Goal: Information Seeking & Learning: Learn about a topic

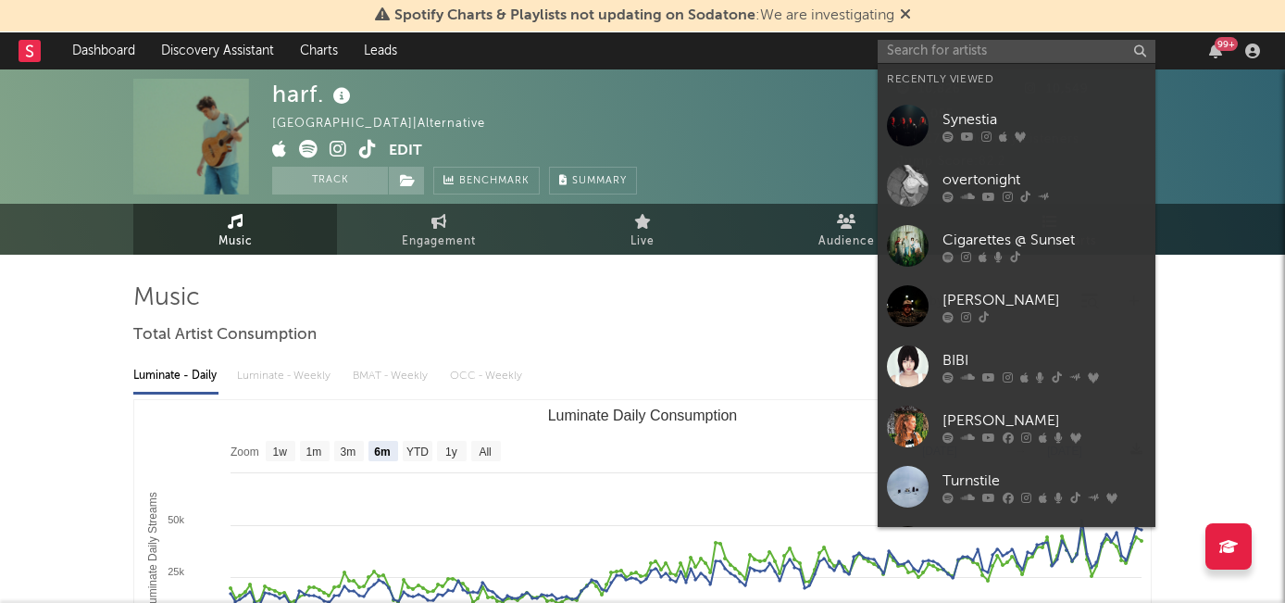
select select "6m"
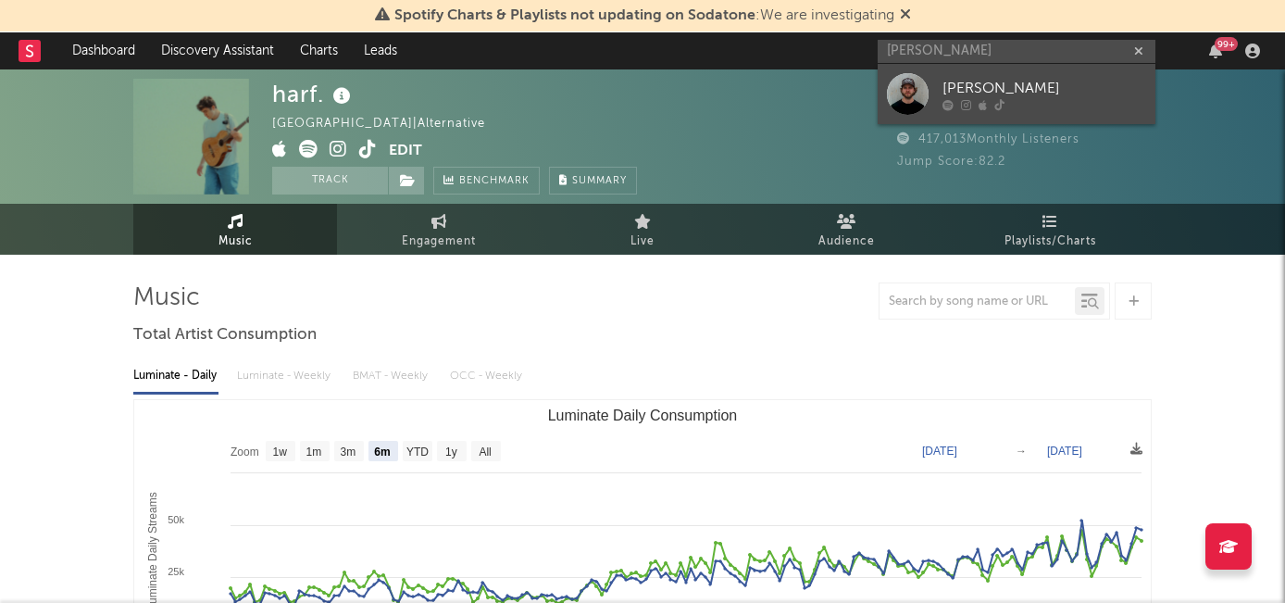
type input "[PERSON_NAME]"
click at [950, 76] on link "[PERSON_NAME]" at bounding box center [1016, 94] width 278 height 60
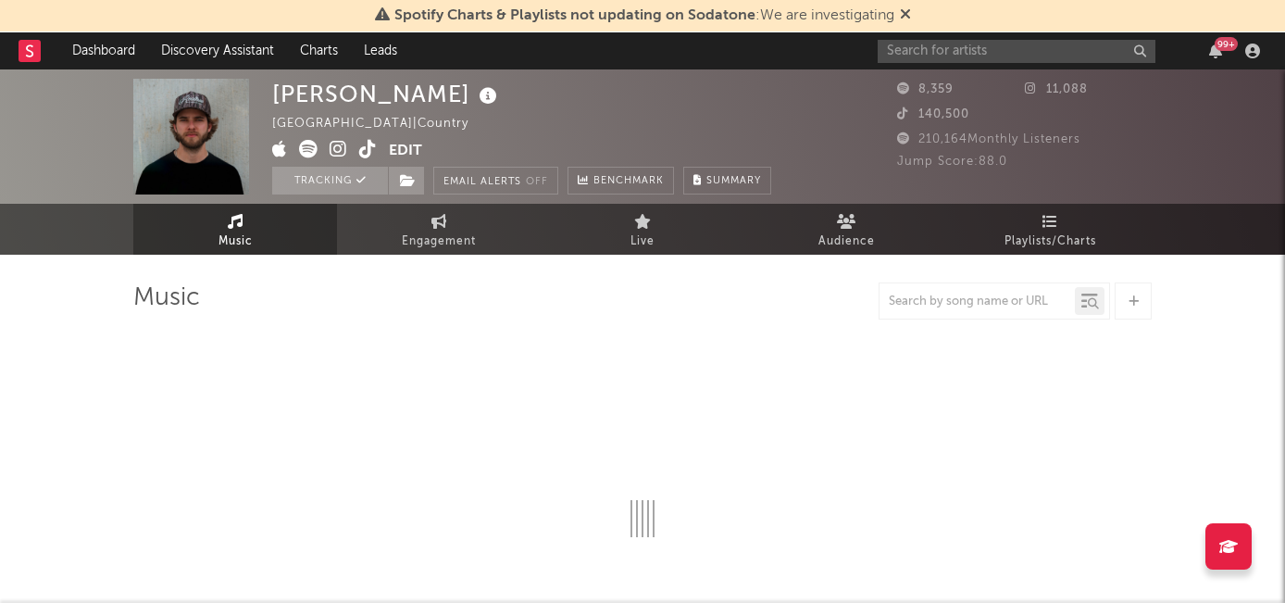
select select "6m"
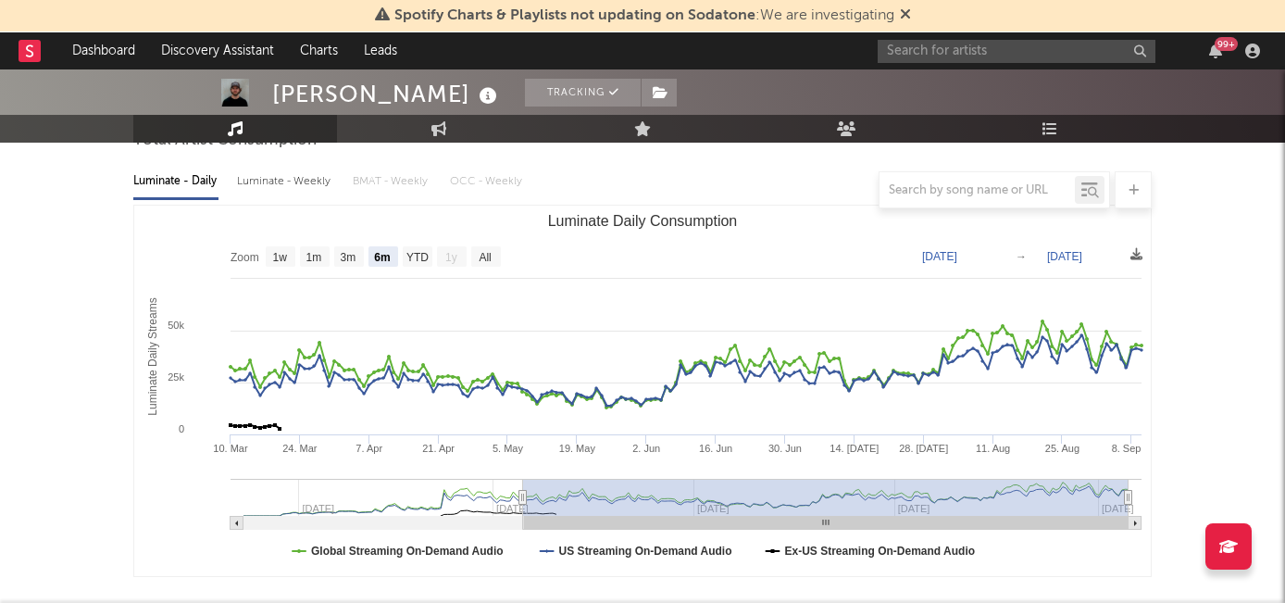
scroll to position [199, 0]
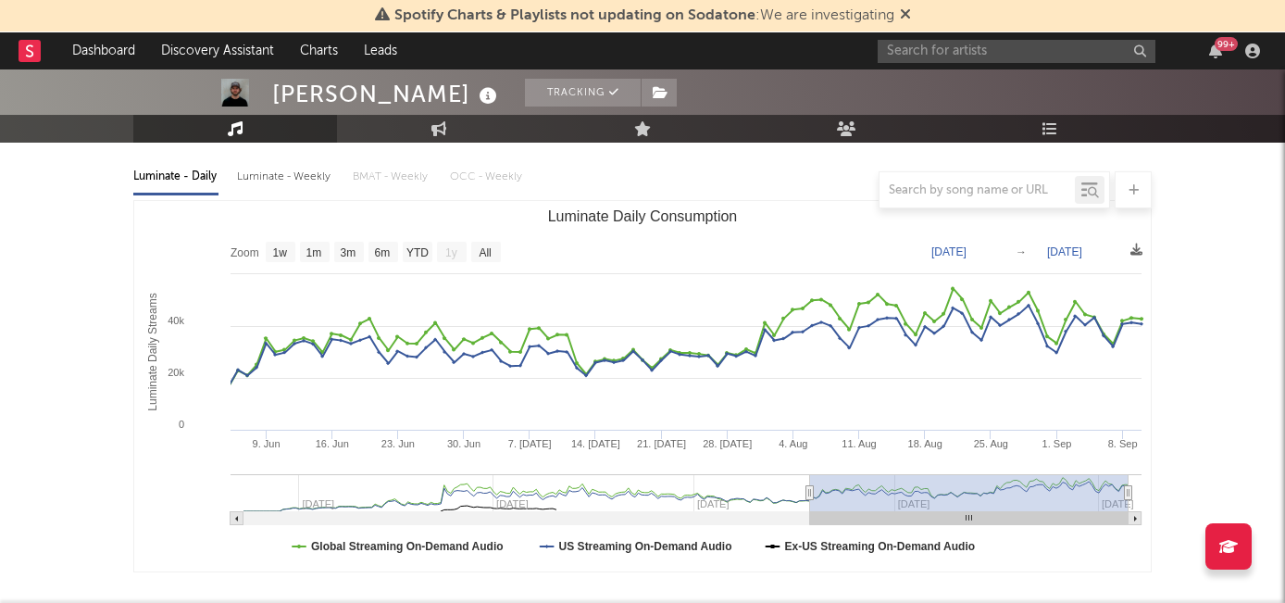
type input "[DATE]"
select select "3m"
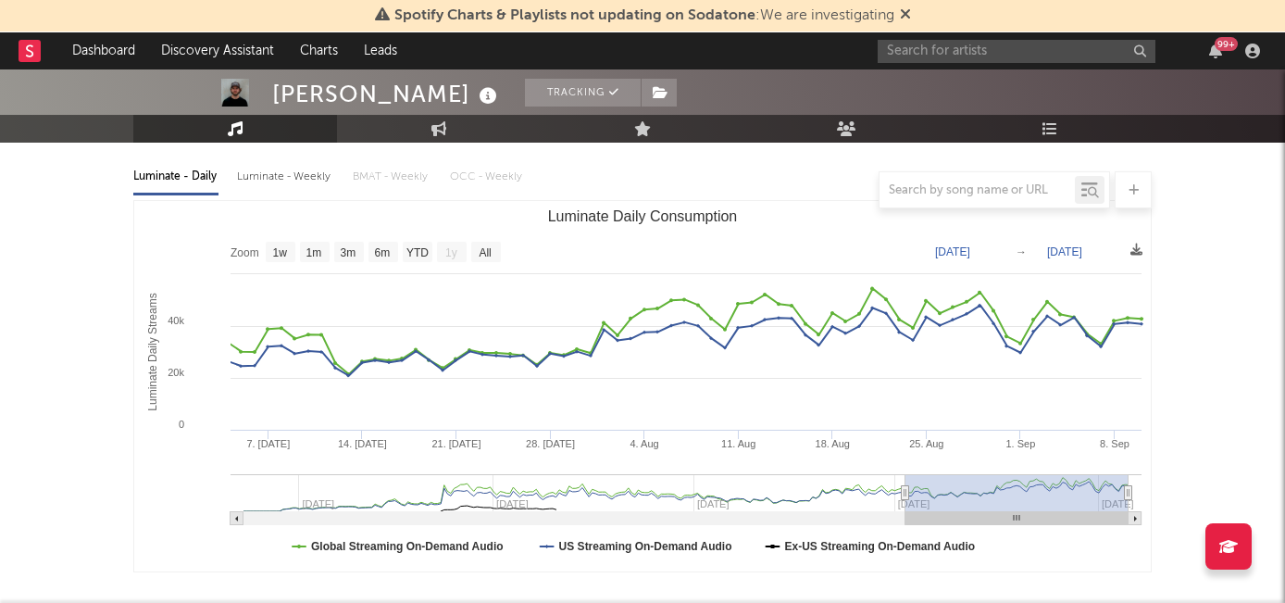
type input "[DATE]"
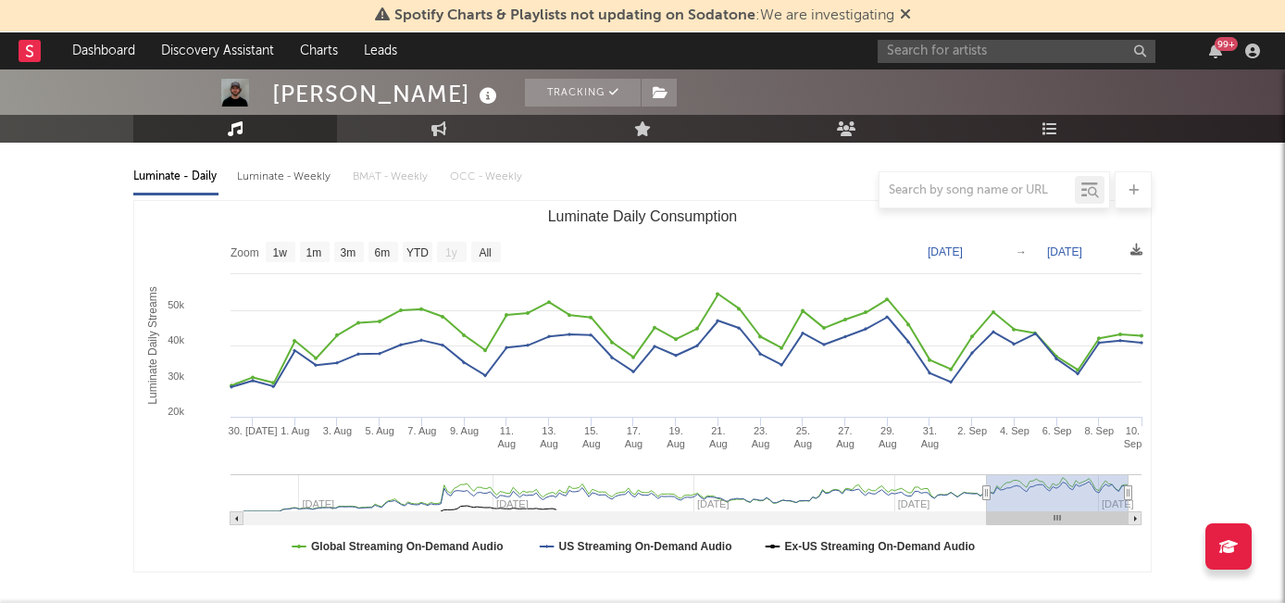
drag, startPoint x: 522, startPoint y: 496, endPoint x: 987, endPoint y: 516, distance: 465.1
click at [987, 516] on icon "Created with Highcharts 10.3.3 Luminate Daily Streams Luminate Daily Consumptio…" at bounding box center [642, 386] width 1016 height 370
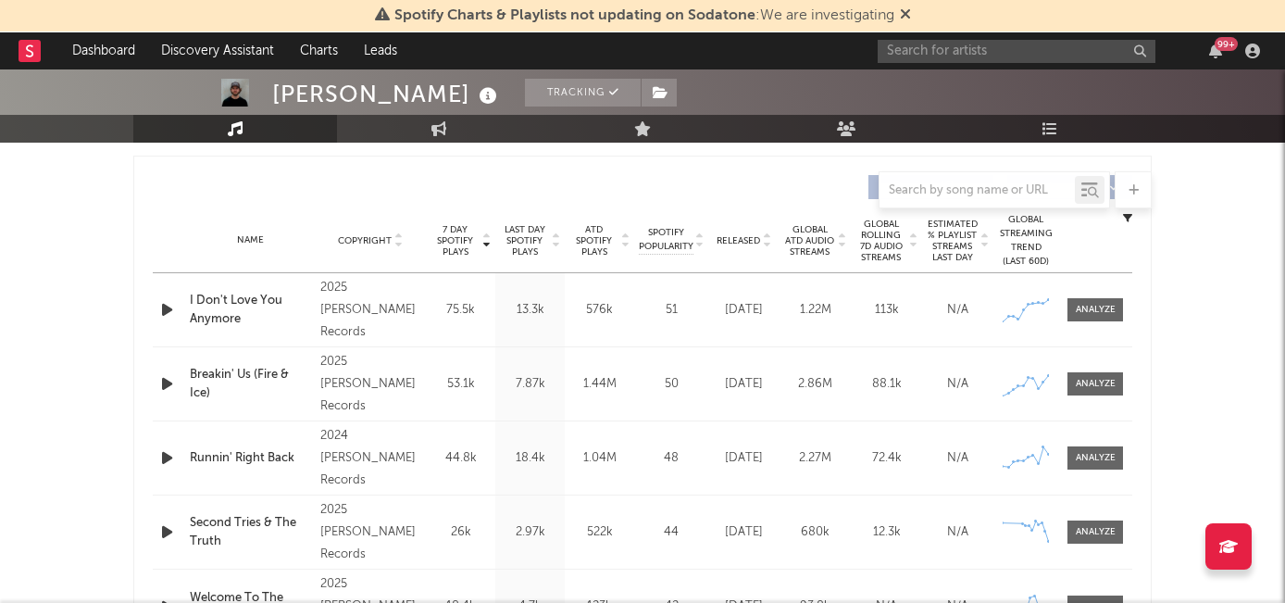
scroll to position [683, 0]
click at [1081, 312] on div at bounding box center [1096, 311] width 40 height 14
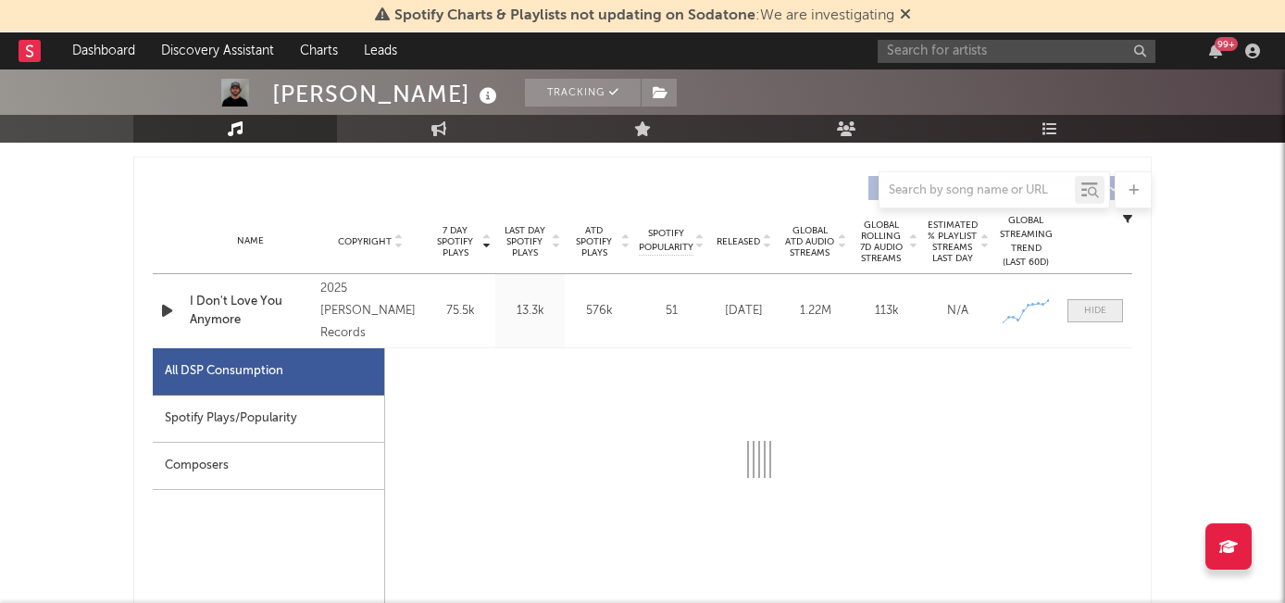
select select "1w"
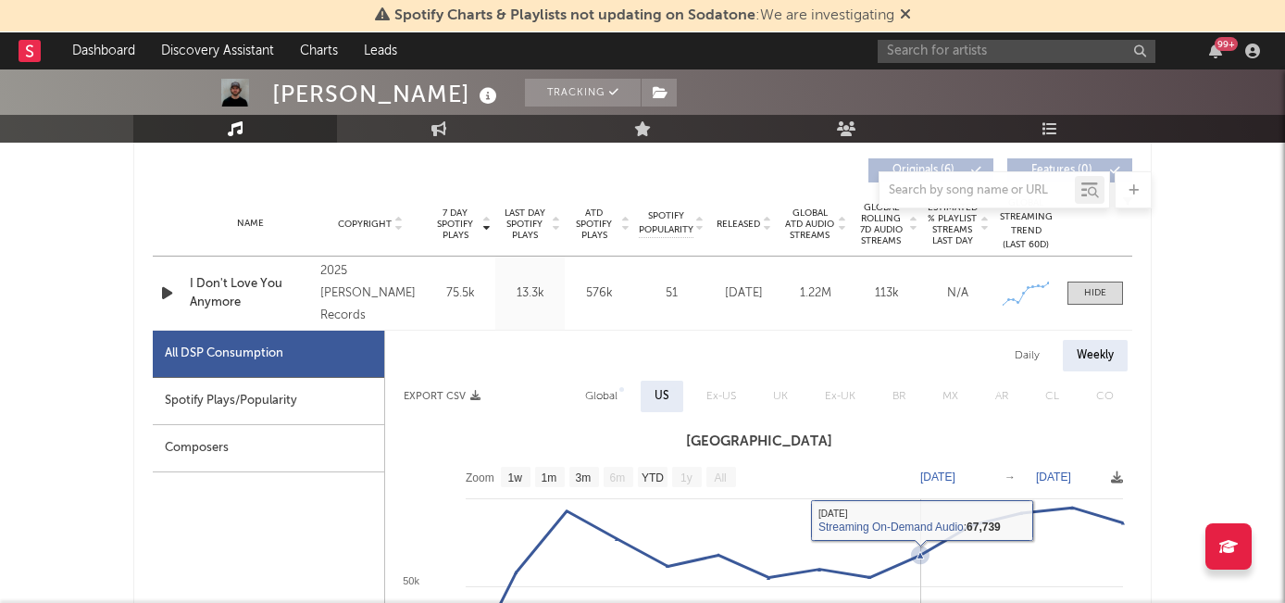
scroll to position [649, 0]
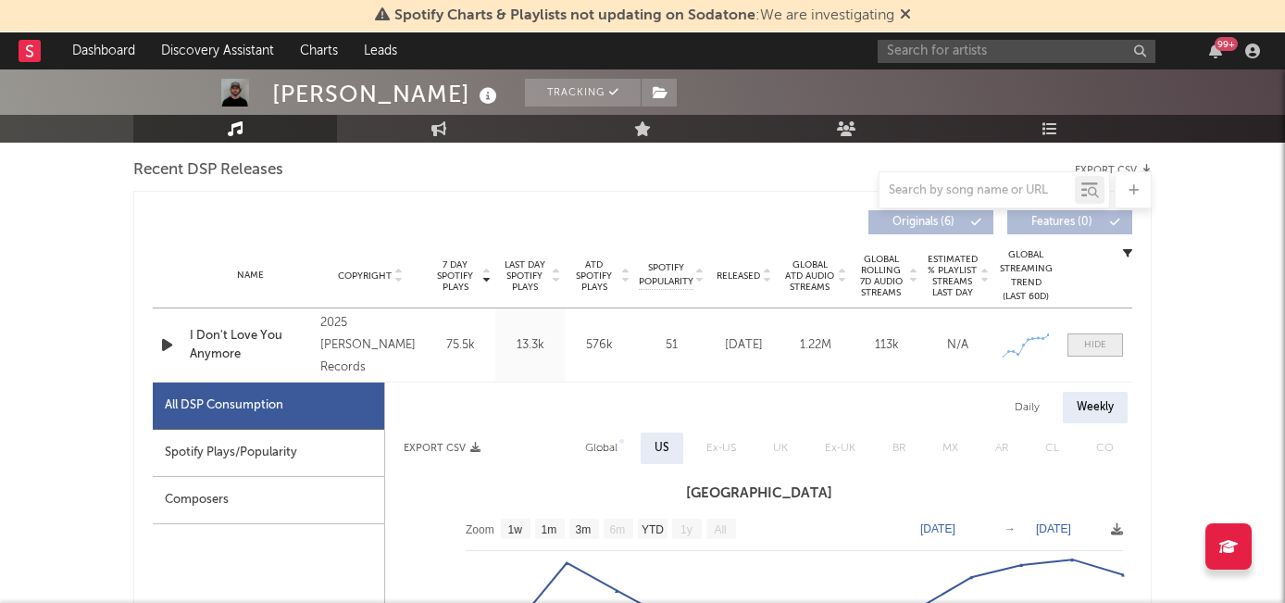
click at [1087, 343] on div at bounding box center [1095, 345] width 22 height 14
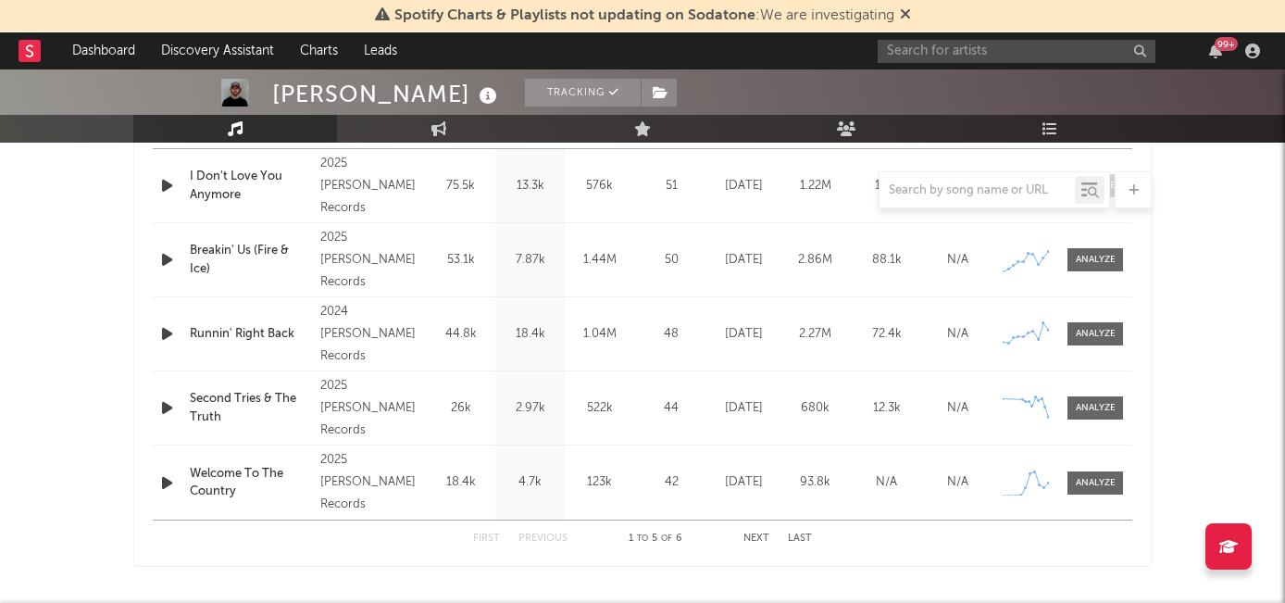
scroll to position [825, 0]
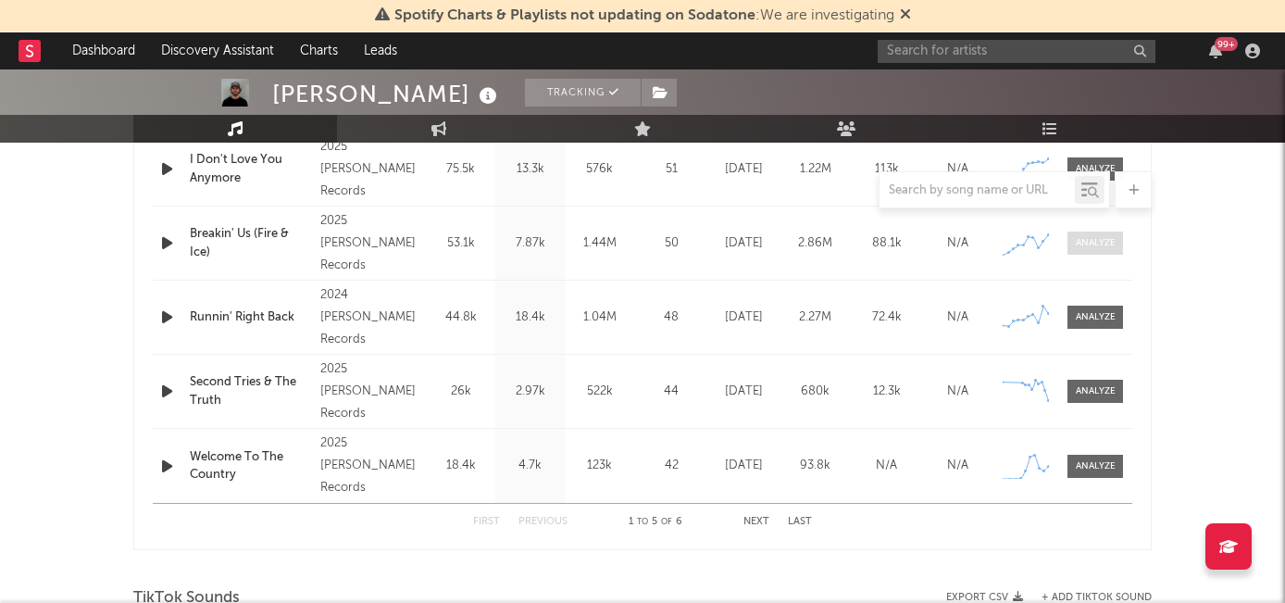
click at [1099, 245] on div at bounding box center [1096, 243] width 40 height 14
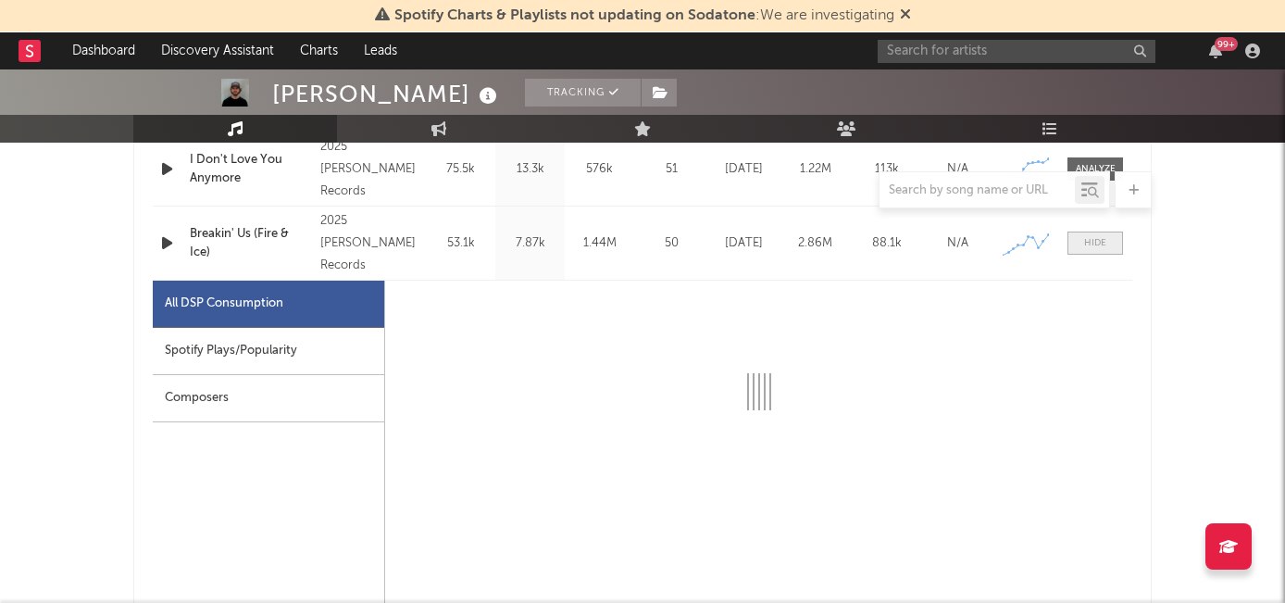
select select "6m"
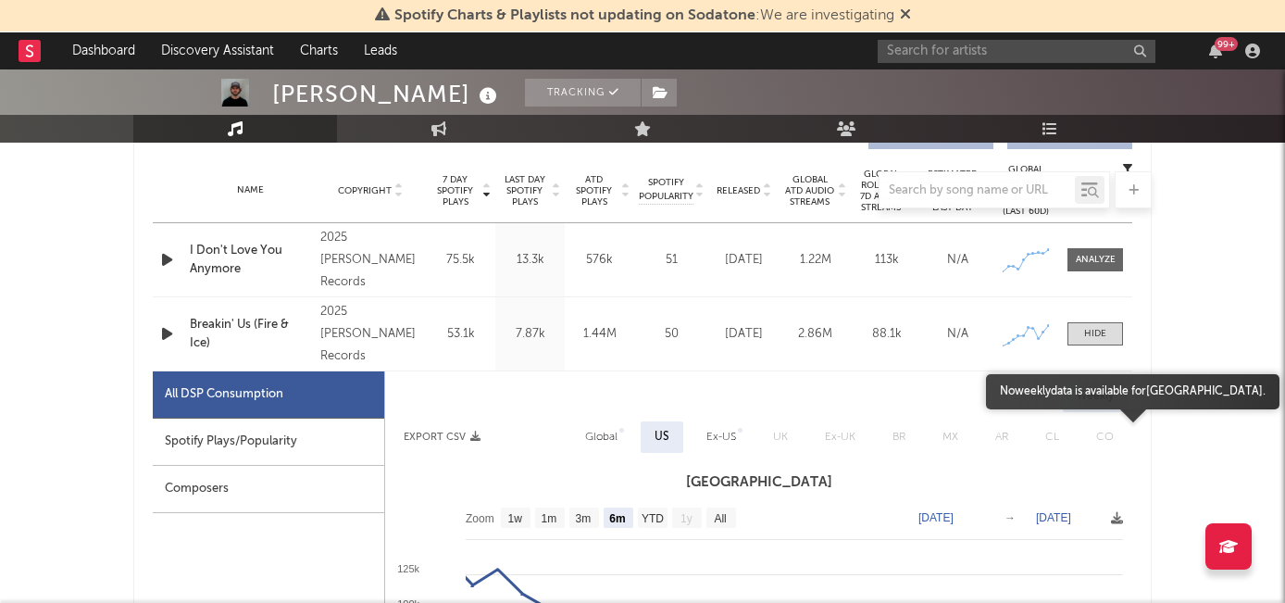
scroll to position [728, 0]
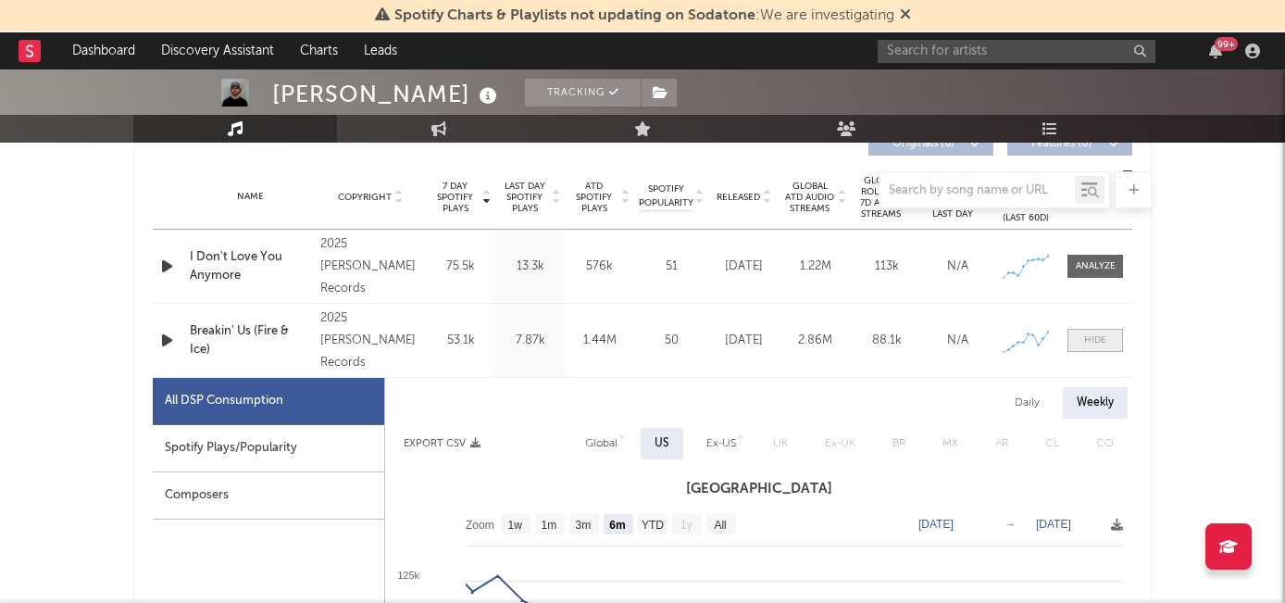
click at [1102, 336] on div at bounding box center [1095, 340] width 22 height 14
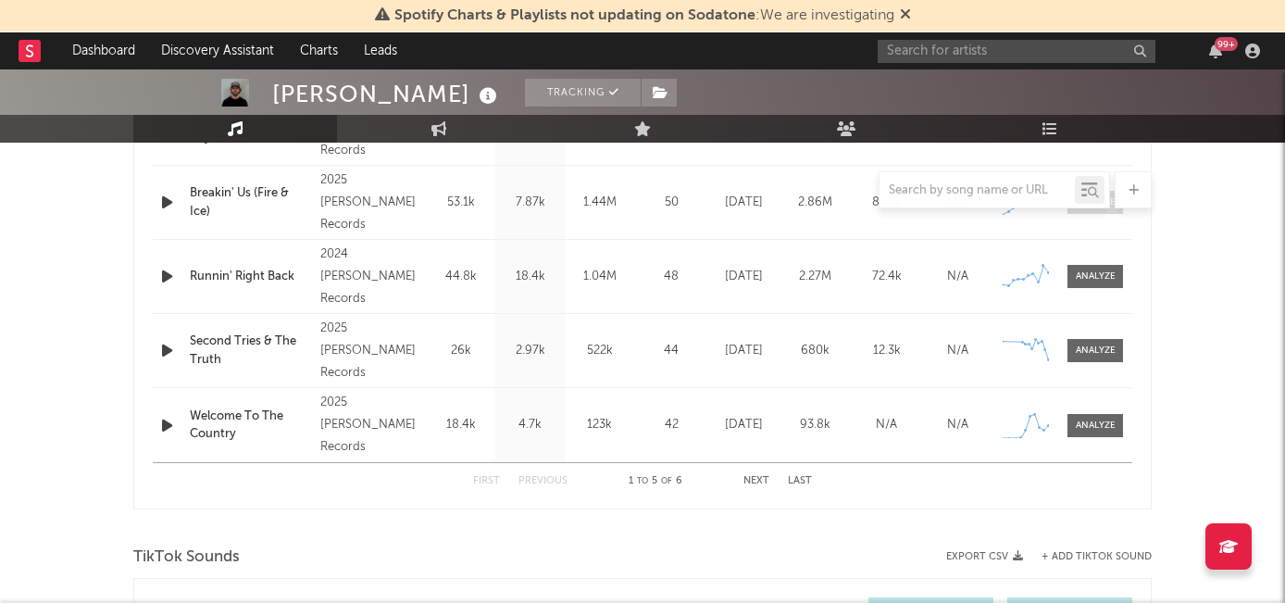
scroll to position [877, 0]
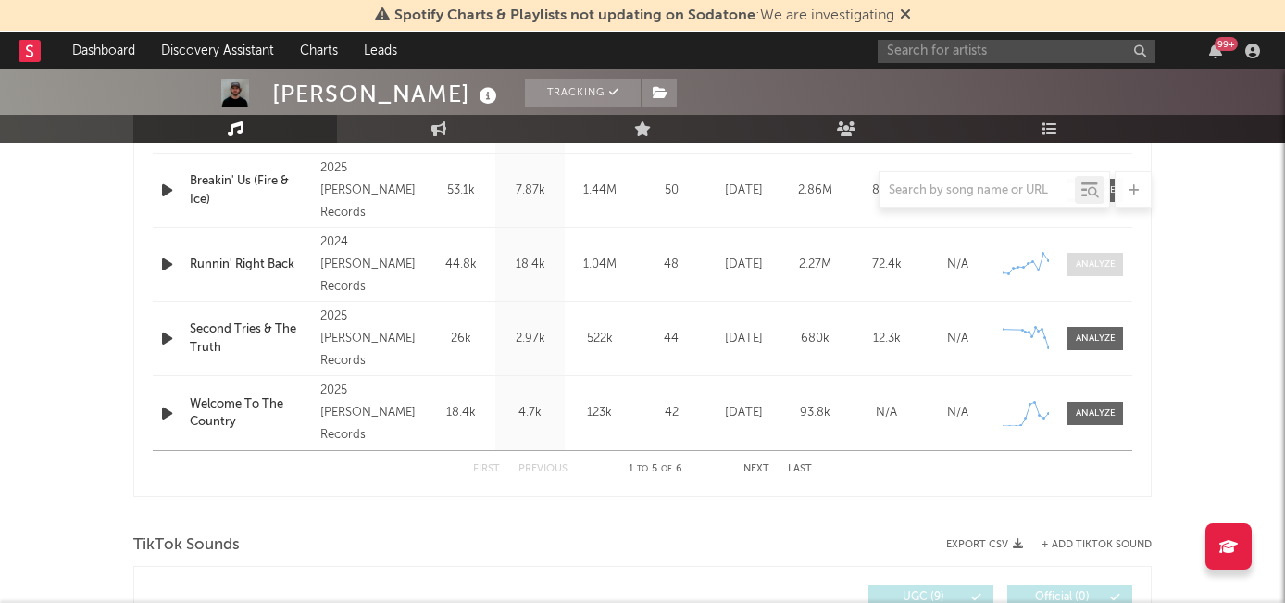
click at [1097, 266] on div at bounding box center [1096, 264] width 40 height 14
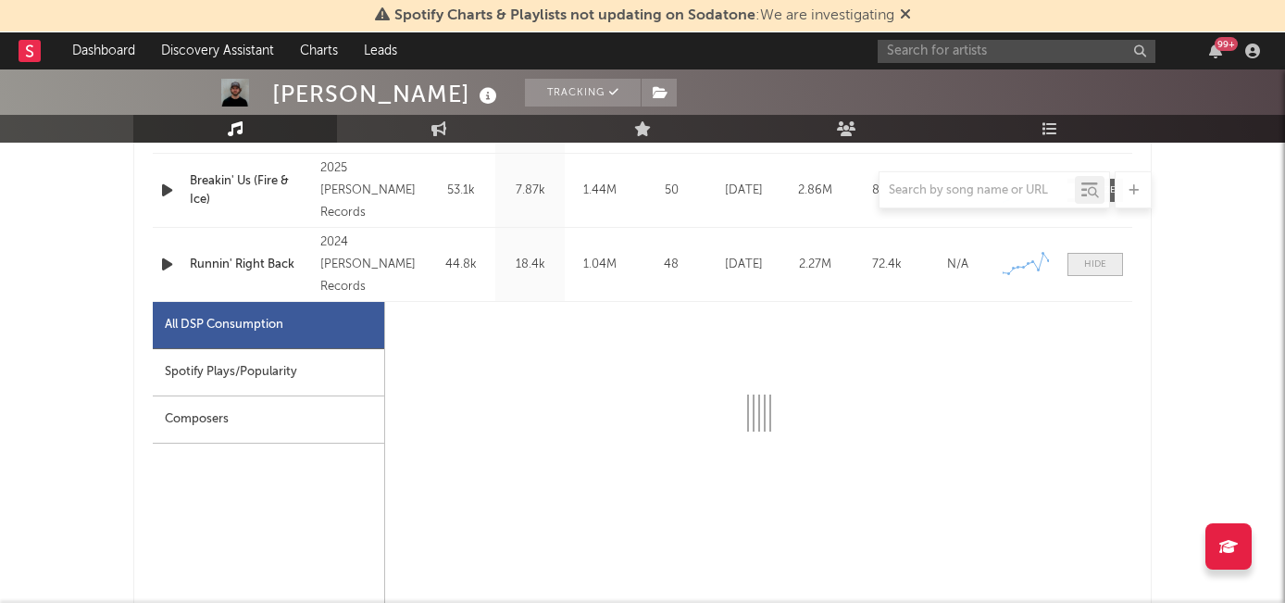
select select "6m"
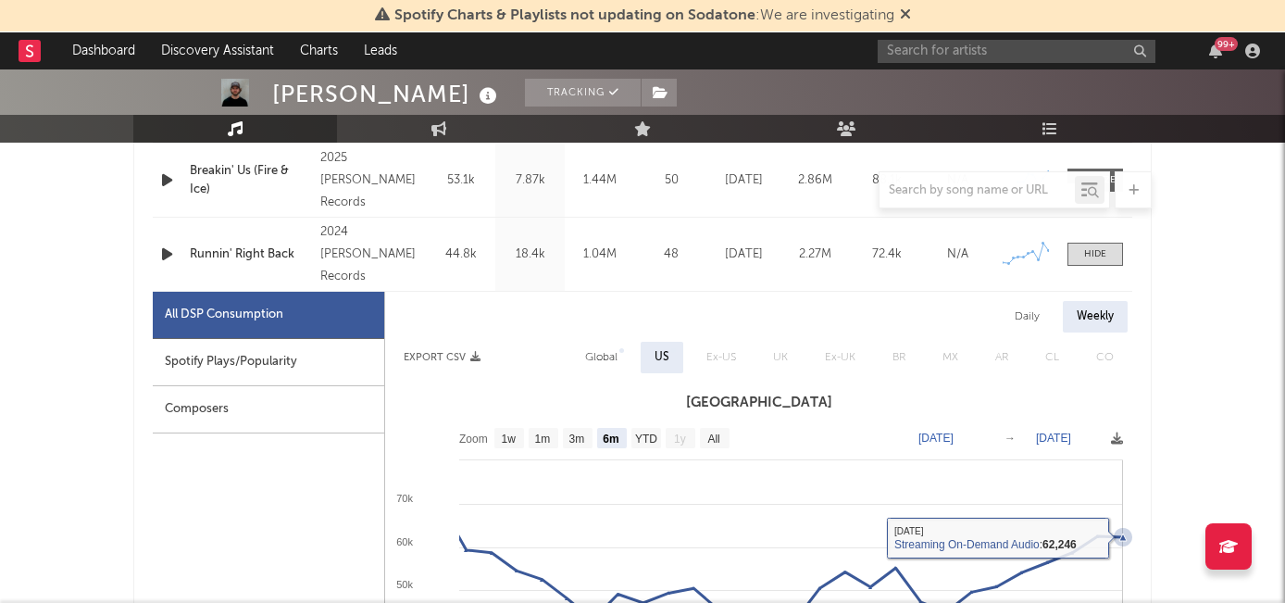
scroll to position [884, 0]
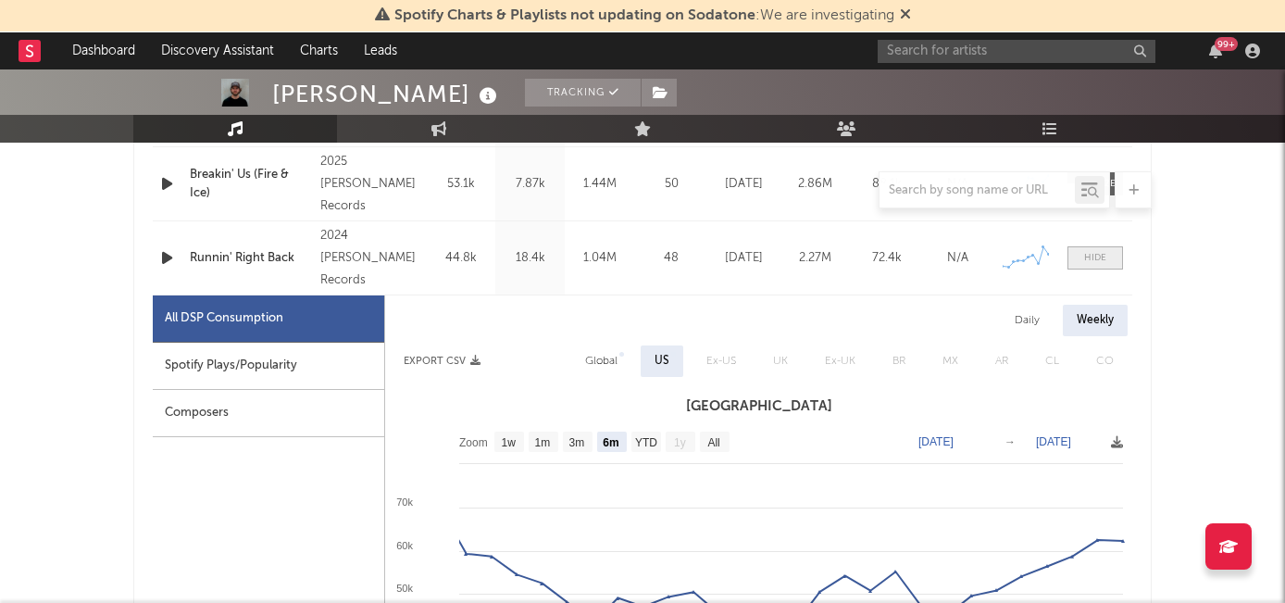
click at [1106, 257] on span at bounding box center [1095, 257] width 56 height 23
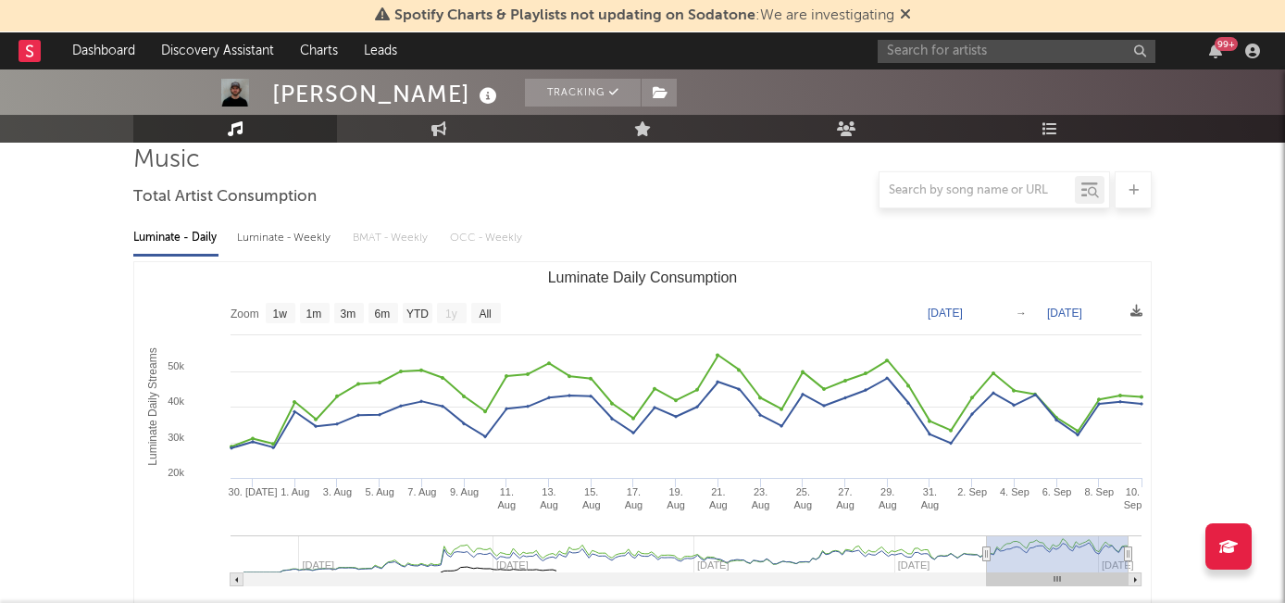
scroll to position [60, 0]
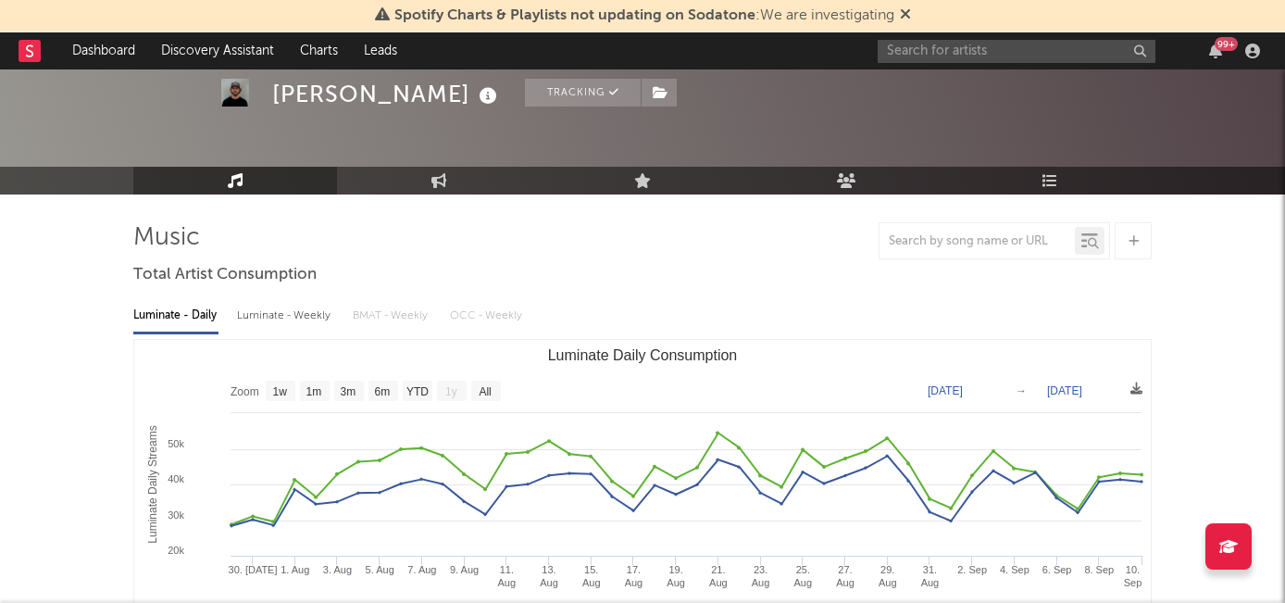
click at [292, 309] on div "Luminate - Weekly" at bounding box center [285, 315] width 97 height 31
select select "6m"
